Goal: Information Seeking & Learning: Learn about a topic

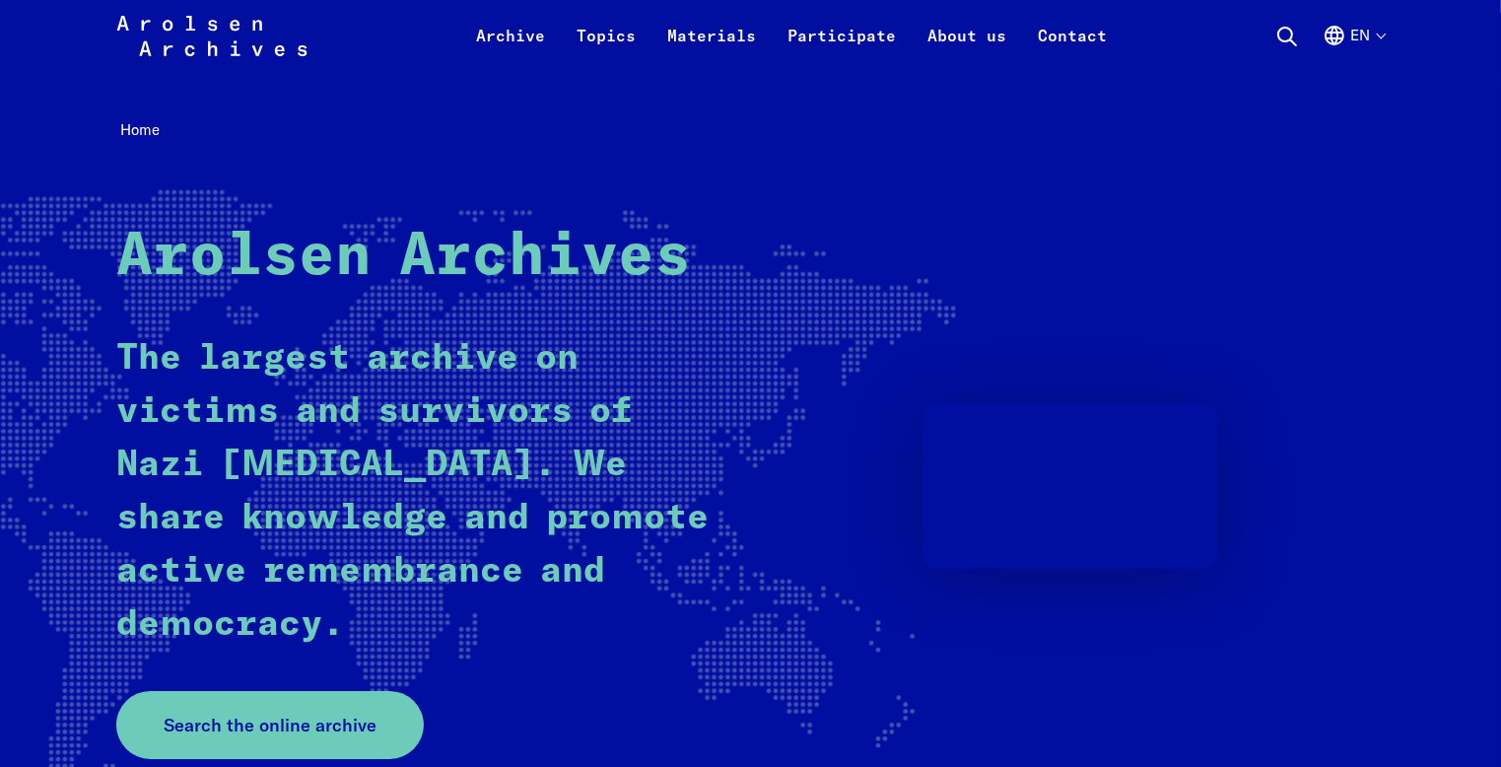
scroll to position [6, 0]
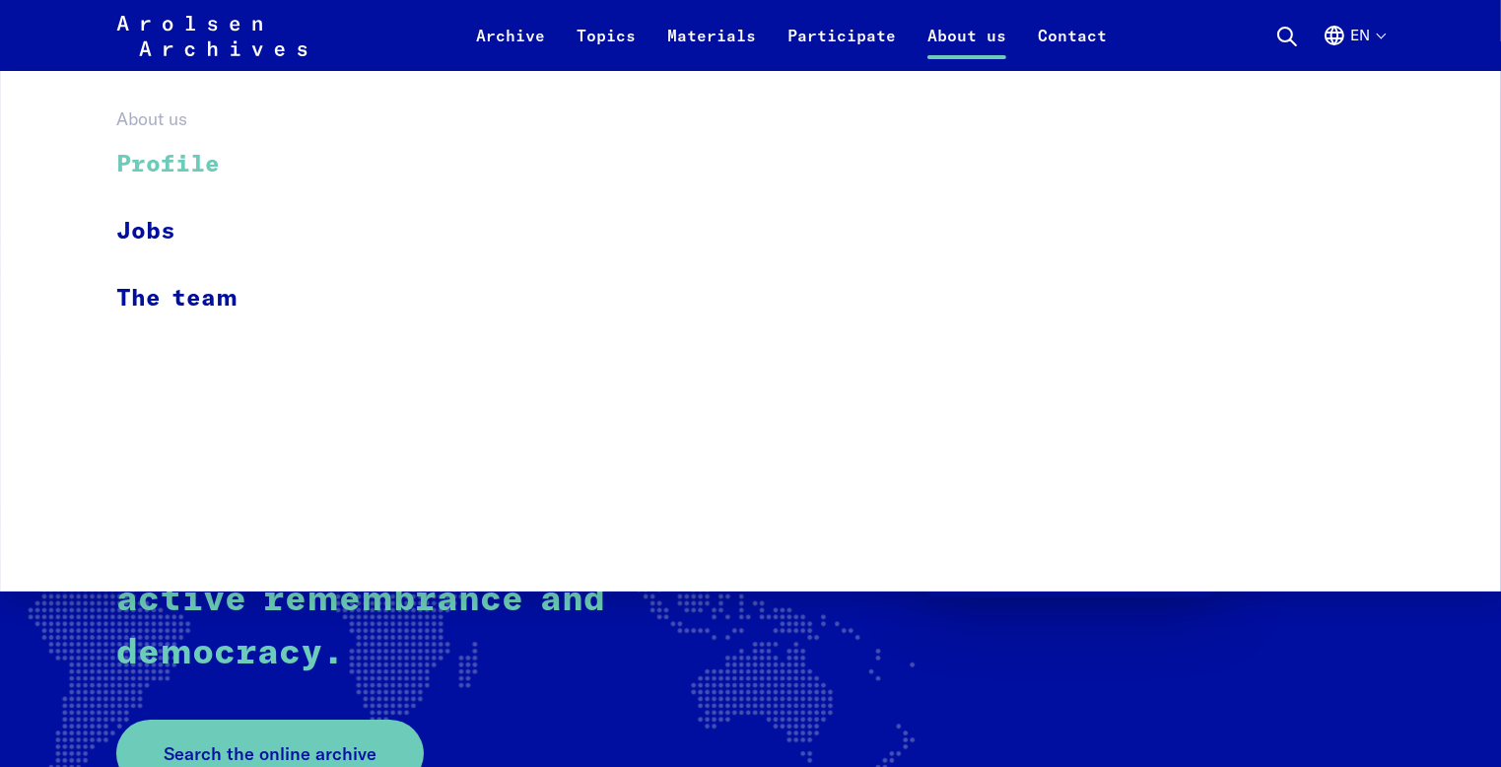
click at [238, 159] on link "Profile" at bounding box center [189, 165] width 147 height 66
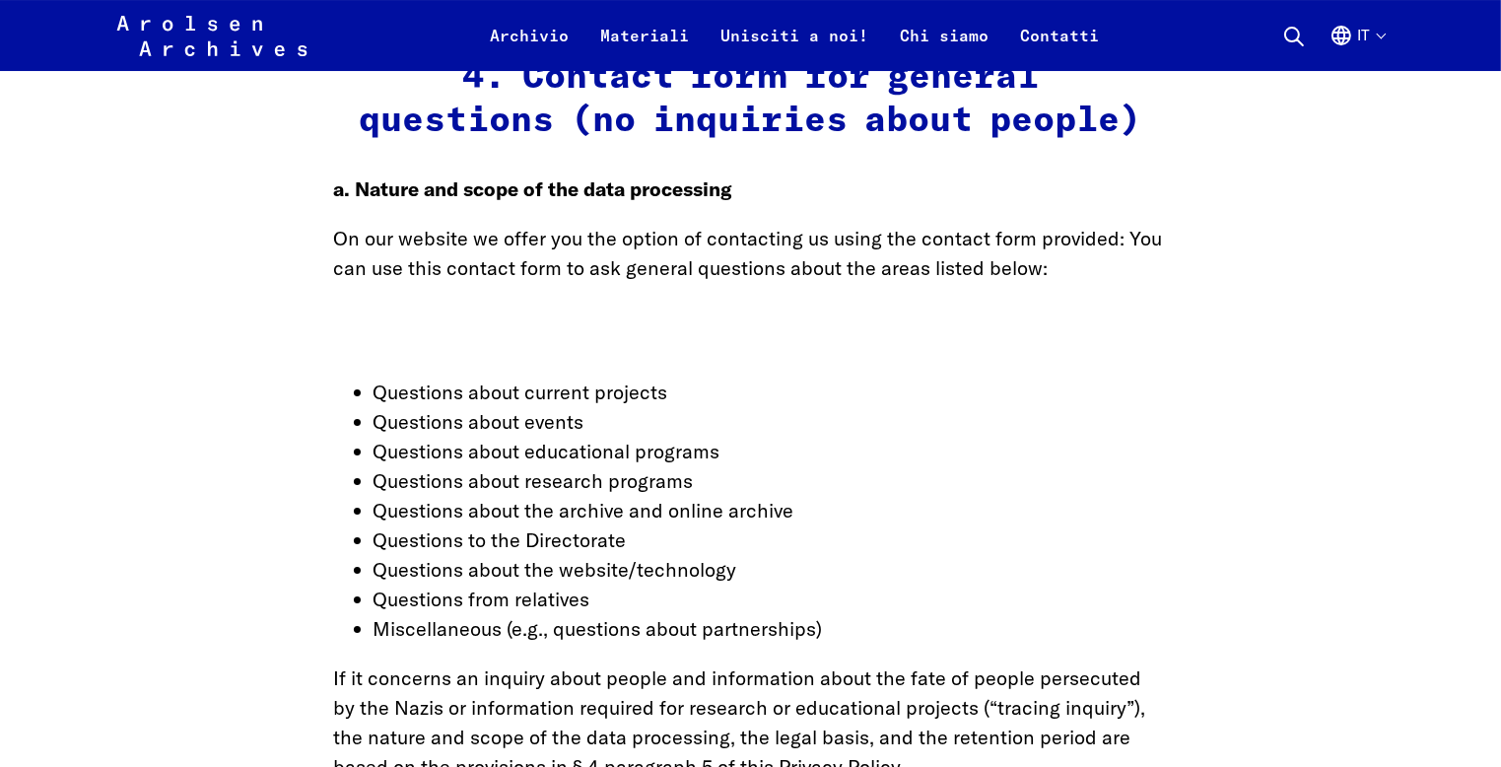
scroll to position [7177, 0]
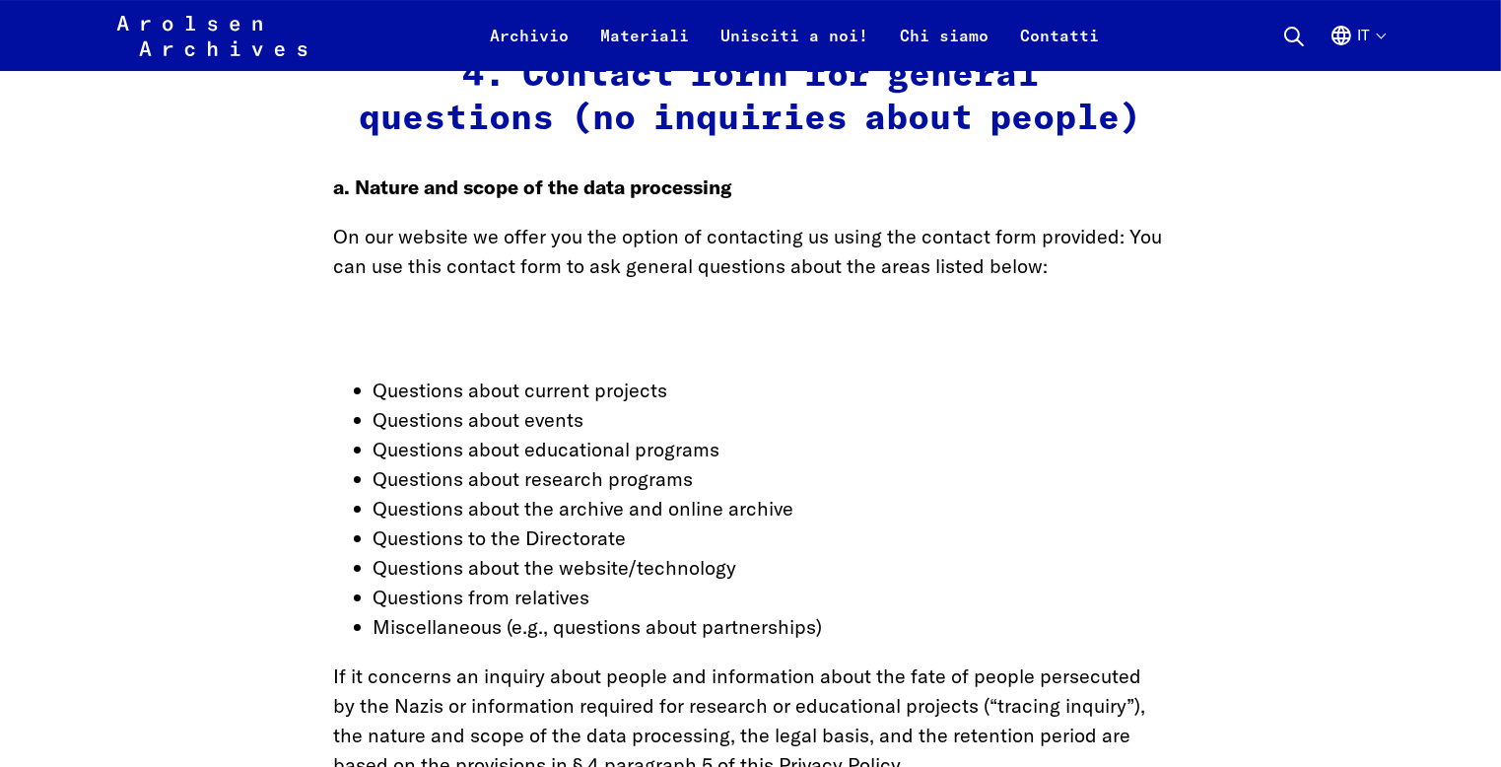
click at [1023, 494] on li "Questions about the archive and online archive" at bounding box center [771, 509] width 794 height 30
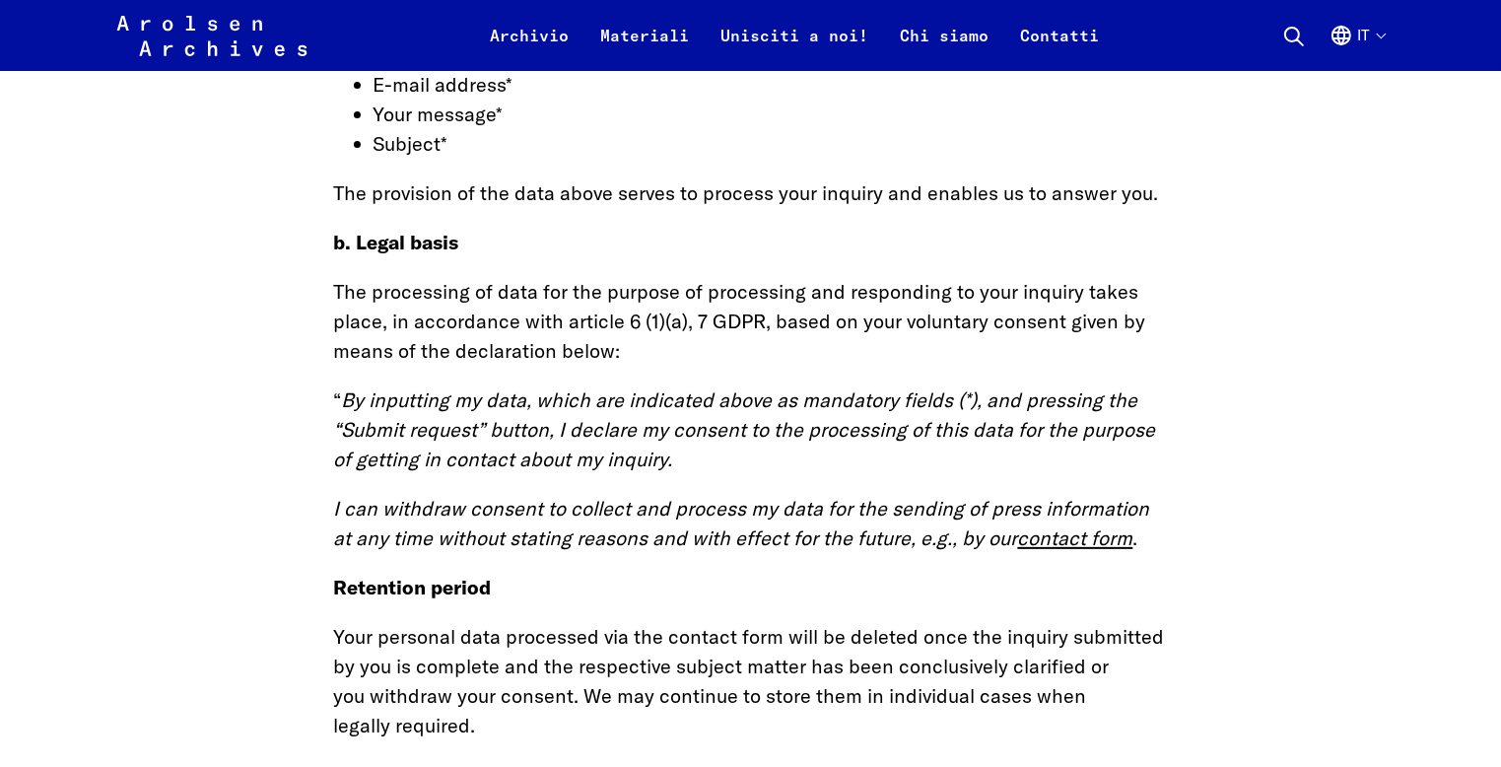
scroll to position [8038, 0]
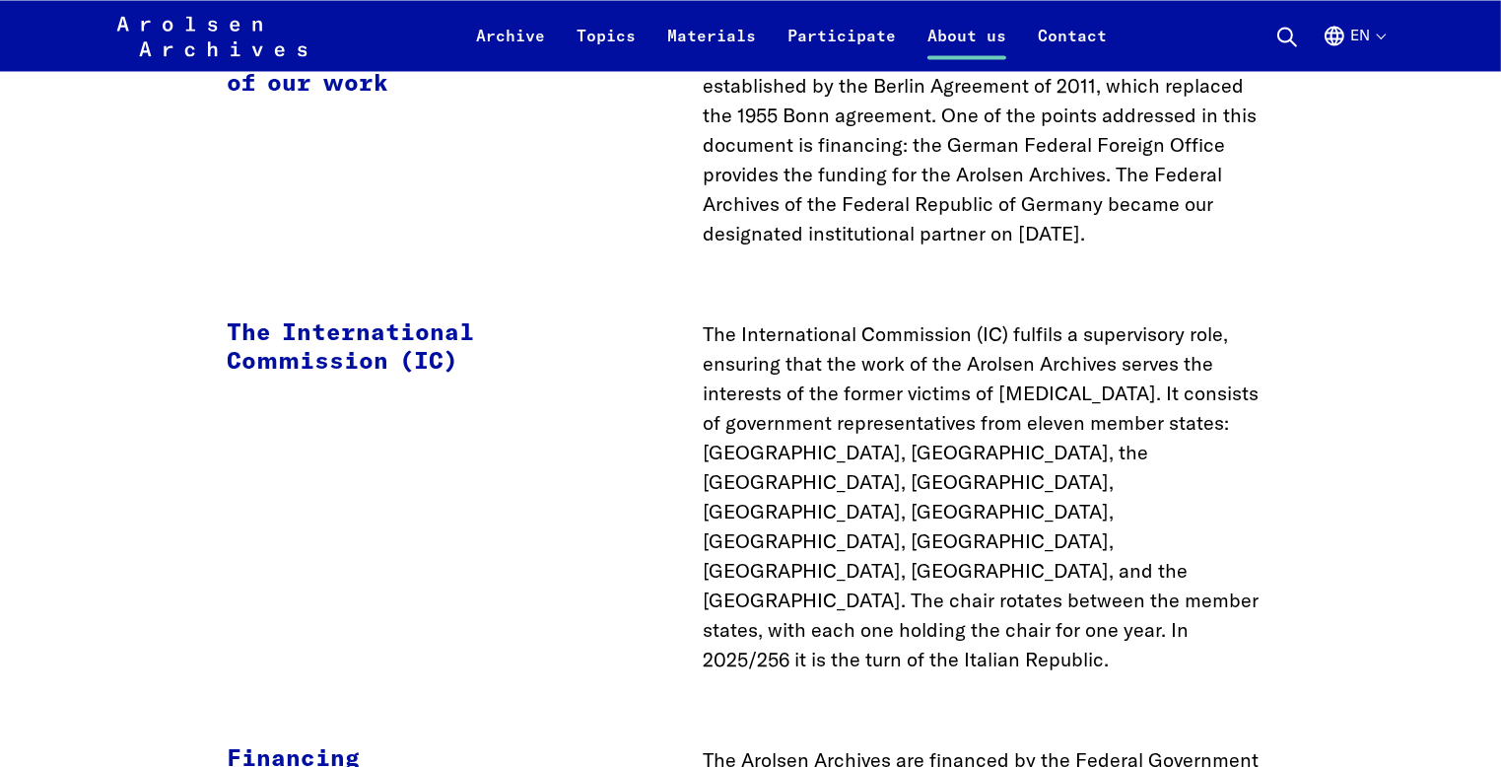
scroll to position [3815, 0]
click at [1045, 519] on p "The International Commission (IC) fulfils a supervisory role, ensuring that the…" at bounding box center [989, 497] width 572 height 355
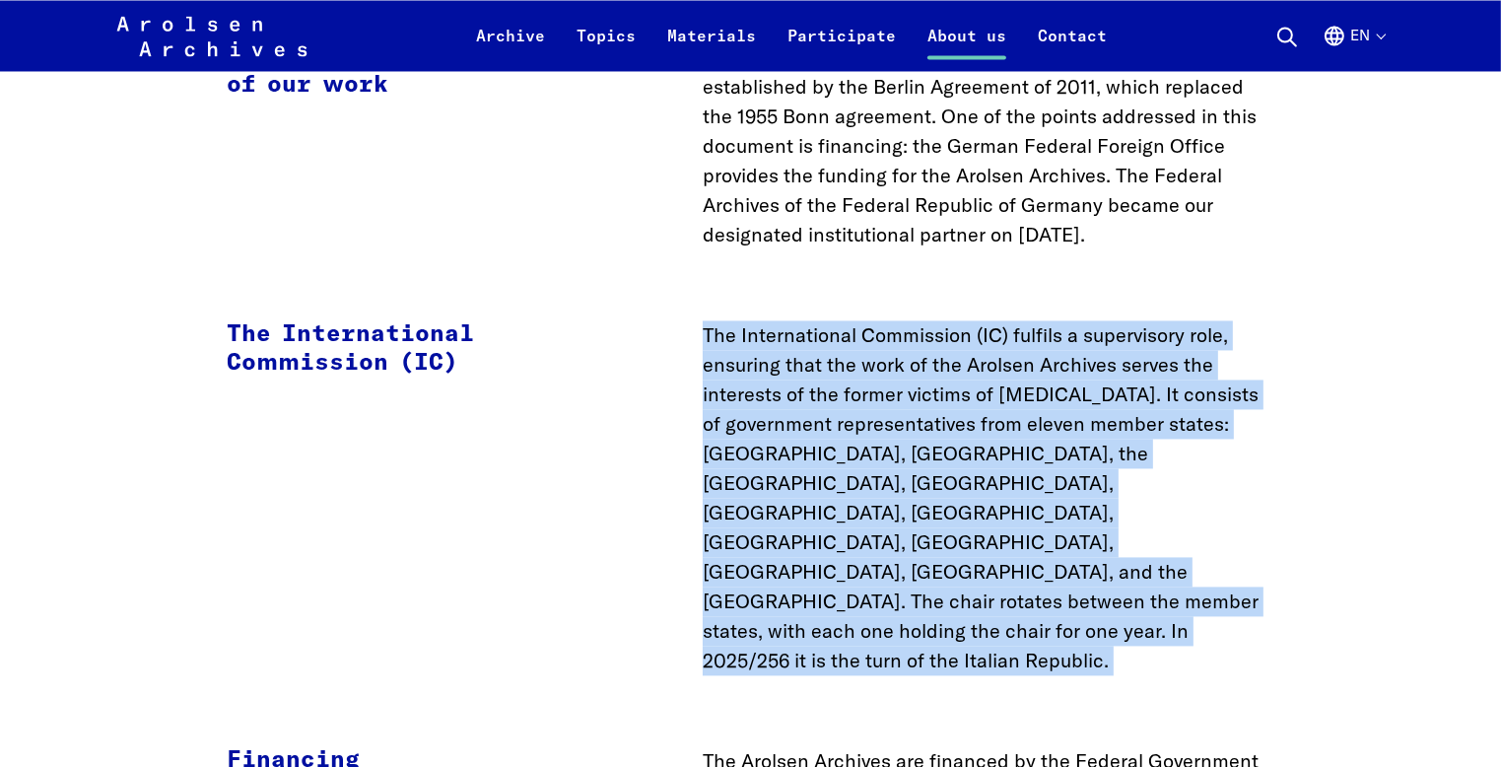
click at [1045, 519] on p "The International Commission (IC) fulfils a supervisory role, ensuring that the…" at bounding box center [989, 497] width 572 height 355
click at [948, 332] on p "The International Commission (IC) fulfils a supervisory role, ensuring that the…" at bounding box center [989, 497] width 572 height 355
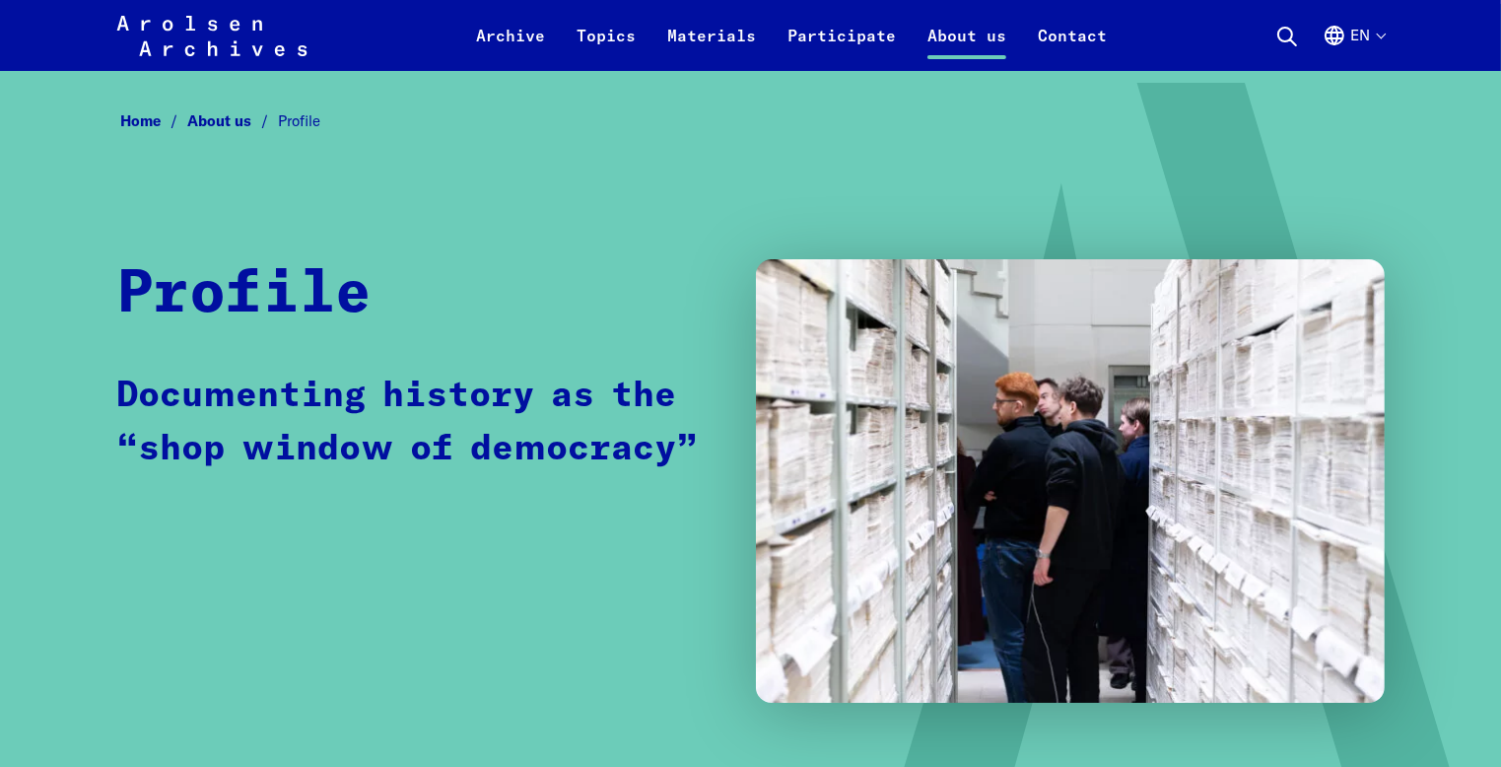
scroll to position [0, 0]
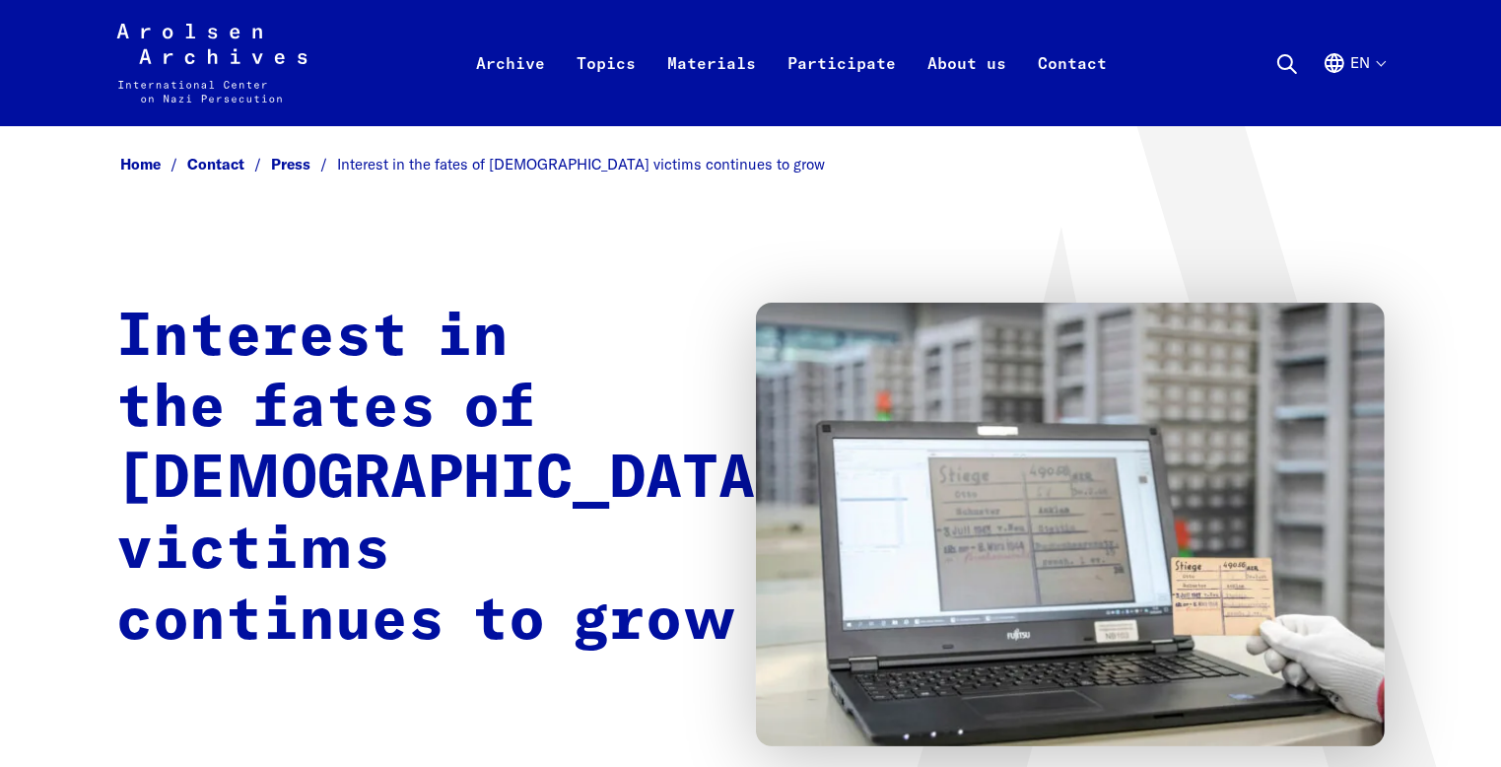
click at [301, 167] on link "Press" at bounding box center [304, 164] width 66 height 19
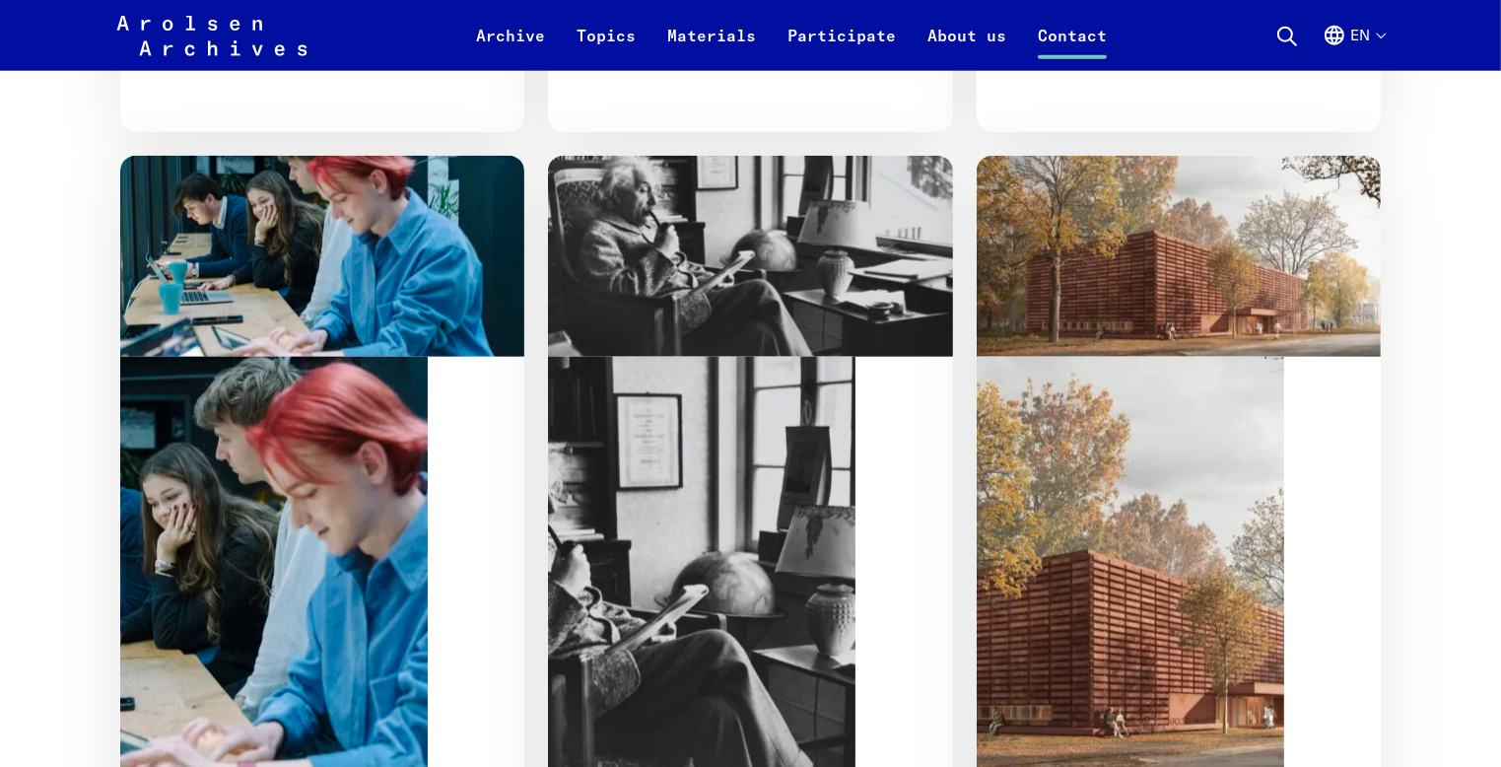
scroll to position [2298, 0]
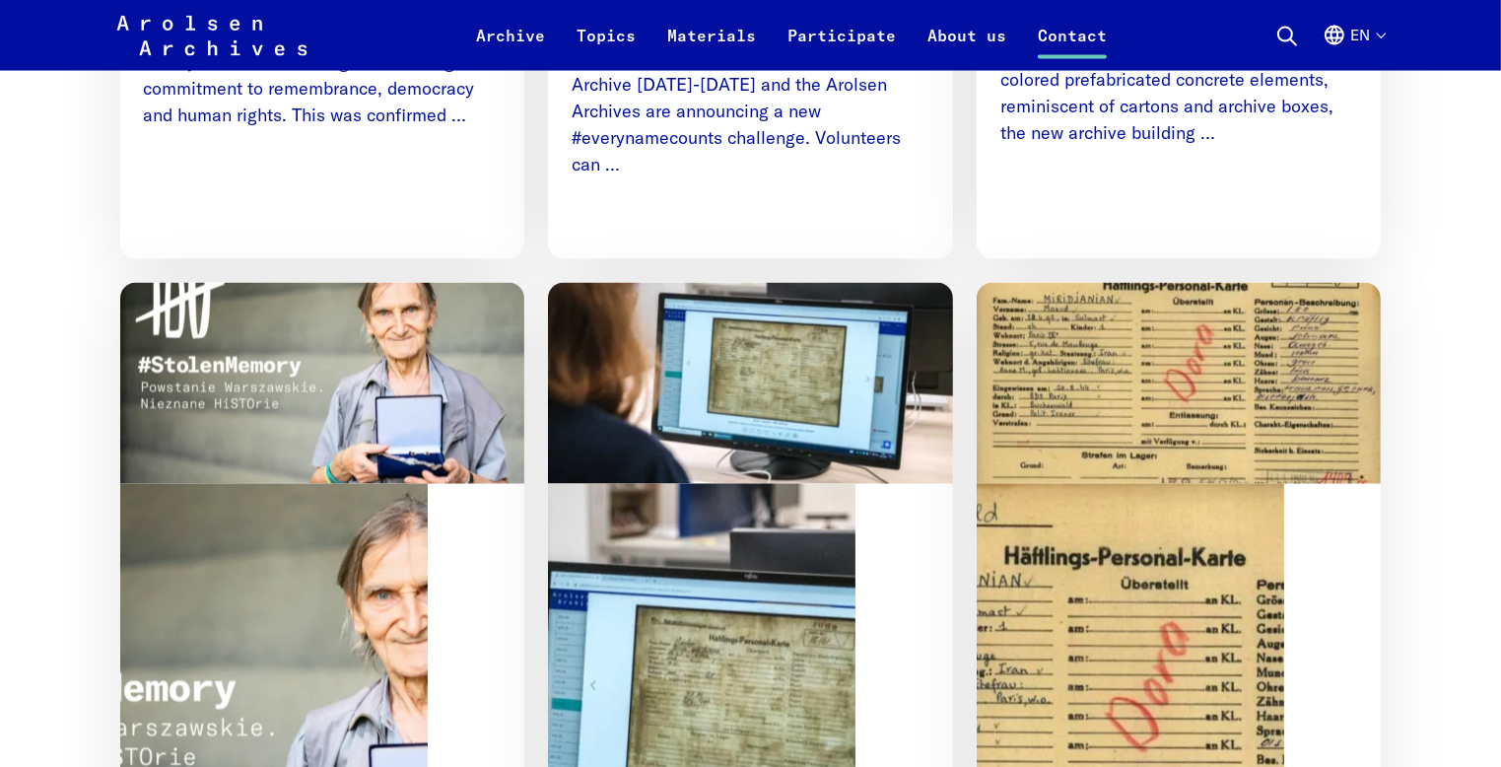
scroll to position [3323, 0]
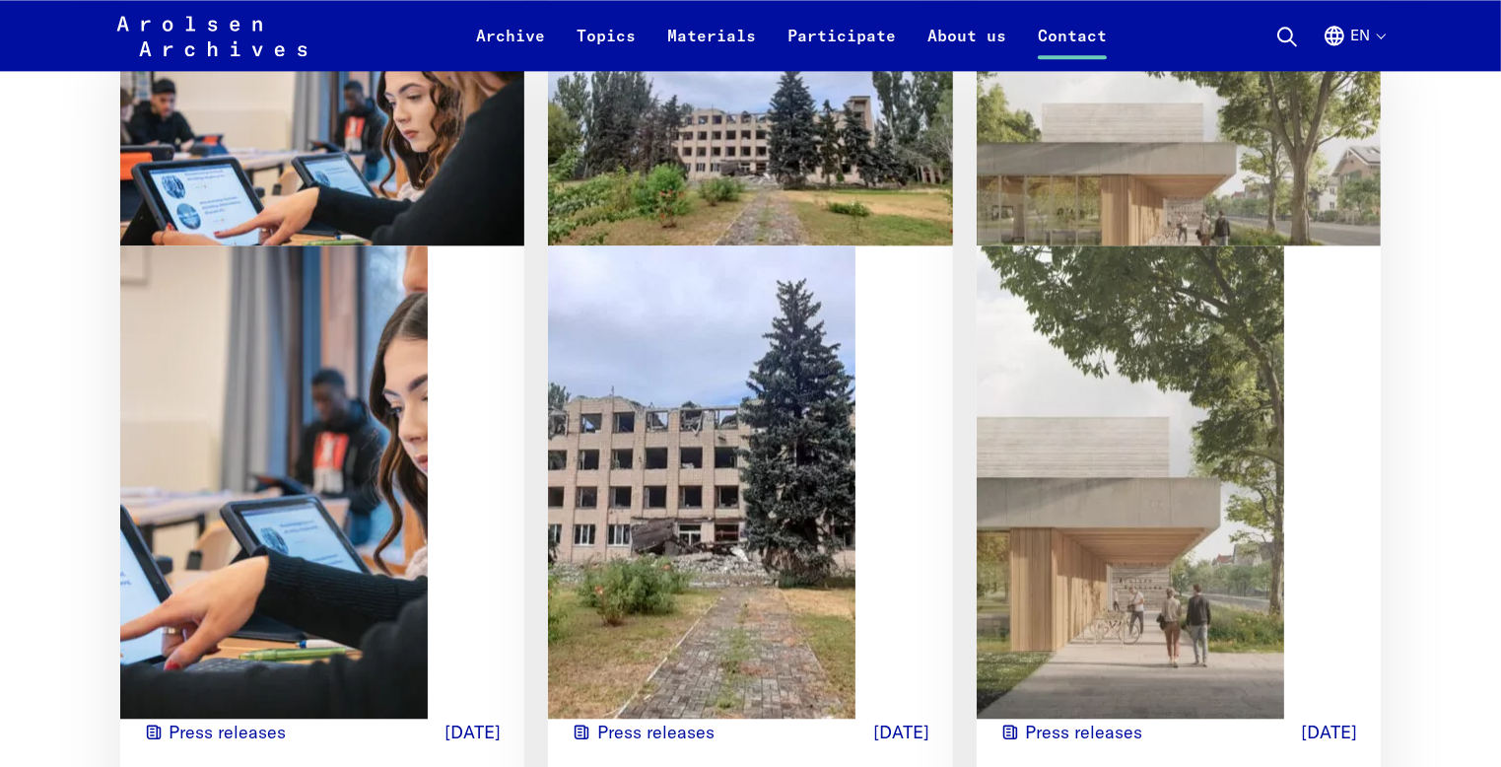
scroll to position [4716, 0]
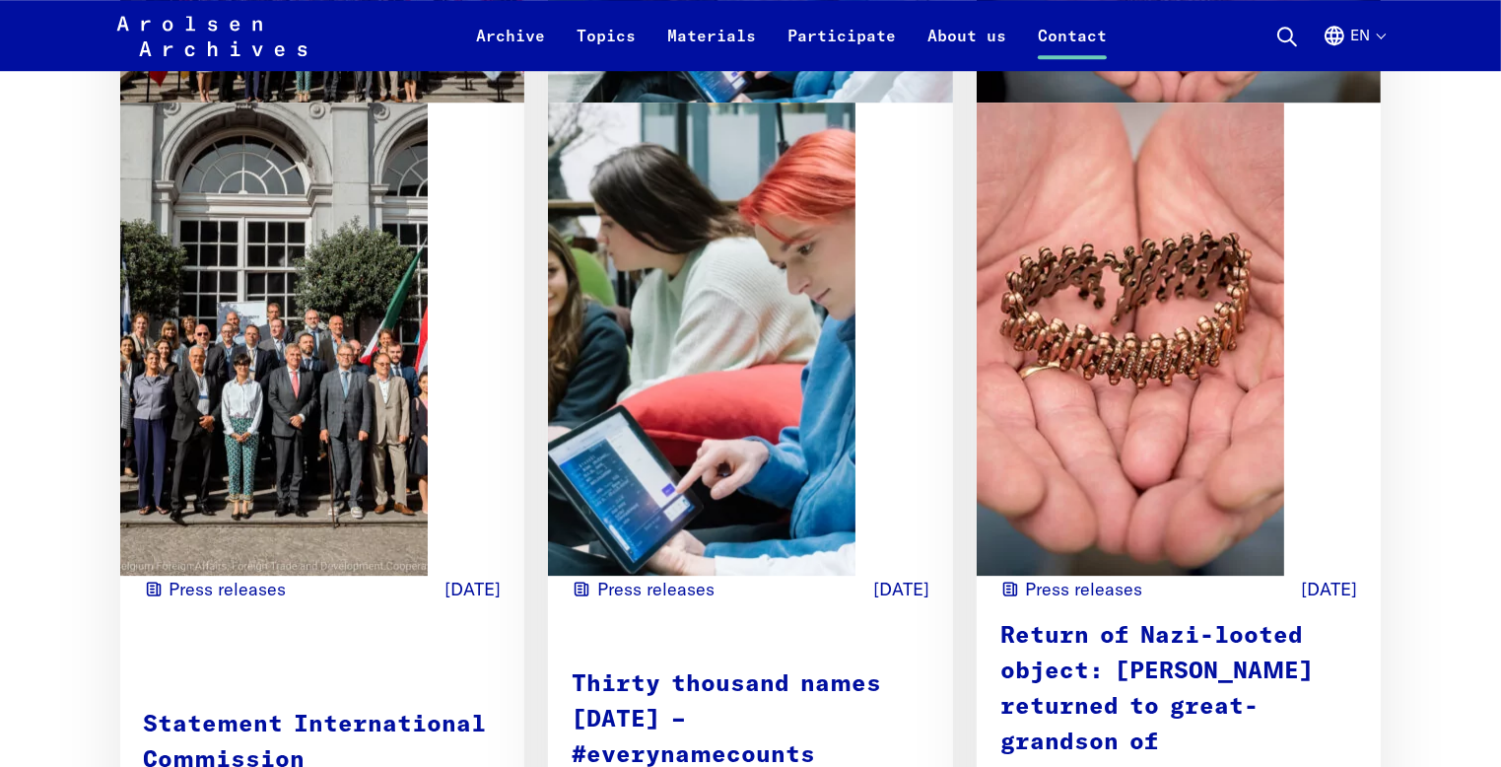
scroll to position [5952, 0]
